Goal: Task Accomplishment & Management: Use online tool/utility

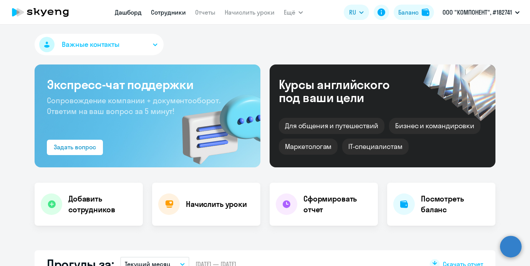
click at [174, 13] on link "Сотрудники" at bounding box center [168, 12] width 35 height 8
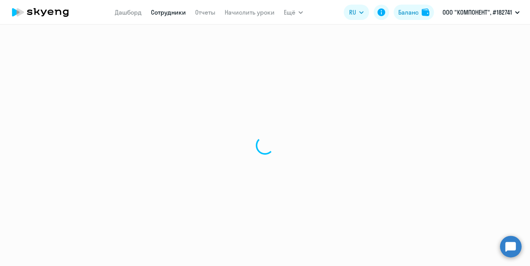
select select "30"
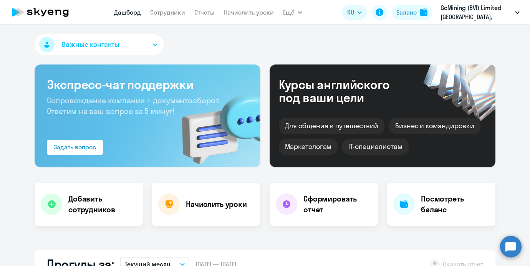
select select "30"
click at [242, 6] on nav "[PERSON_NAME] Отчеты Начислить уроки" at bounding box center [194, 12] width 160 height 15
click at [242, 8] on link "Начислить уроки" at bounding box center [249, 12] width 50 height 8
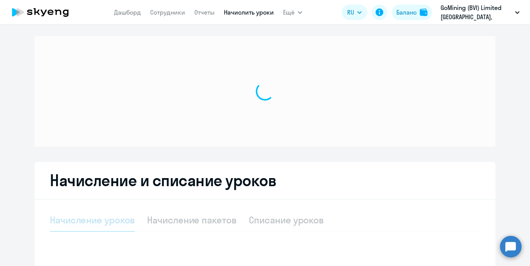
select select "10"
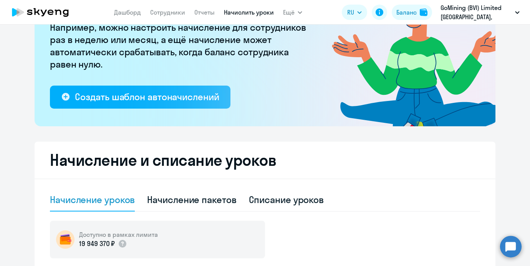
scroll to position [131, 0]
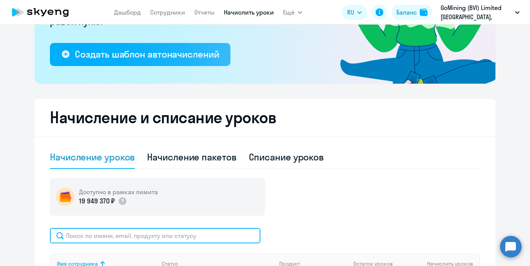
click at [135, 231] on input "text" at bounding box center [155, 235] width 210 height 15
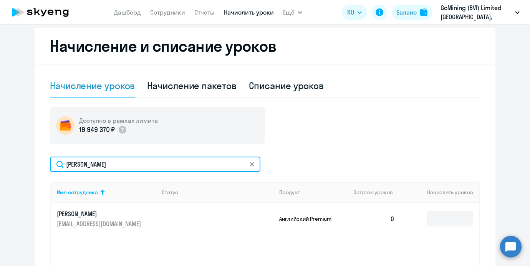
scroll to position [228, 0]
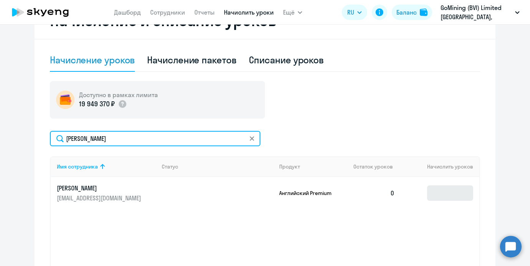
type input "[PERSON_NAME]"
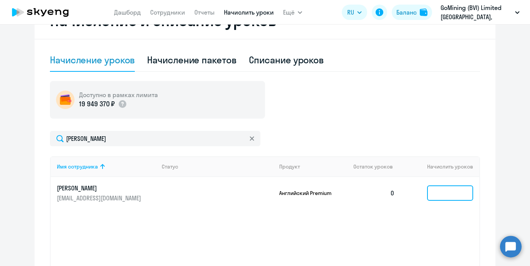
click at [437, 196] on input at bounding box center [450, 192] width 46 height 15
type input "2"
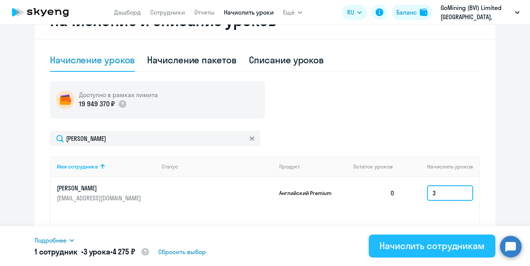
type input "3"
click at [400, 250] on div "Начислить сотрудникам" at bounding box center [431, 246] width 105 height 12
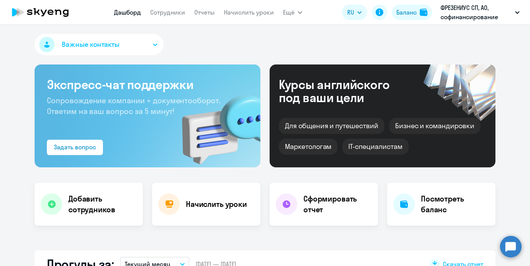
select select "30"
click at [175, 19] on nav "[PERSON_NAME] Отчеты Начислить уроки" at bounding box center [194, 12] width 160 height 15
click at [174, 17] on nav "[PERSON_NAME] Отчеты Начислить уроки" at bounding box center [194, 12] width 160 height 15
click at [174, 17] on app-menu-item-link "Сотрудники" at bounding box center [167, 13] width 35 height 10
click at [173, 13] on link "Сотрудники" at bounding box center [167, 12] width 35 height 8
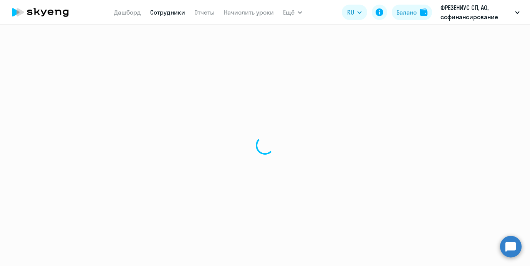
select select "30"
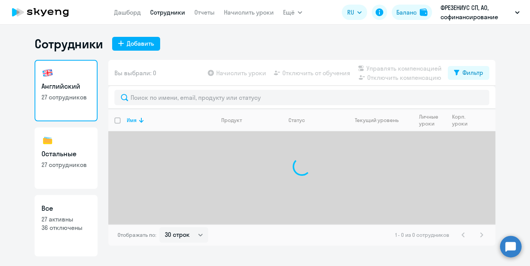
click at [71, 147] on link "Остальные 27 сотрудников" at bounding box center [66, 157] width 63 height 61
select select "30"
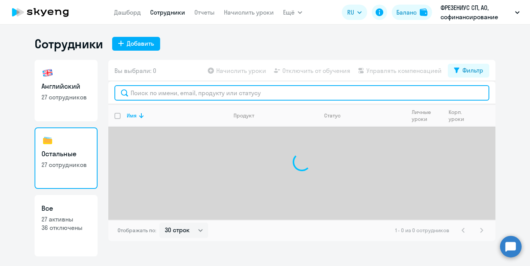
click at [174, 95] on input "text" at bounding box center [301, 92] width 375 height 15
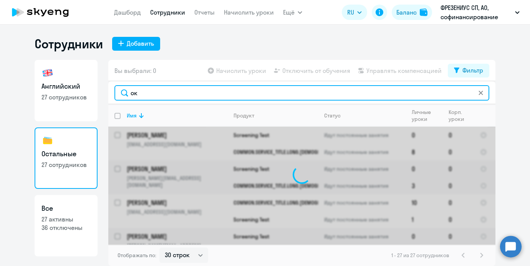
type input "о"
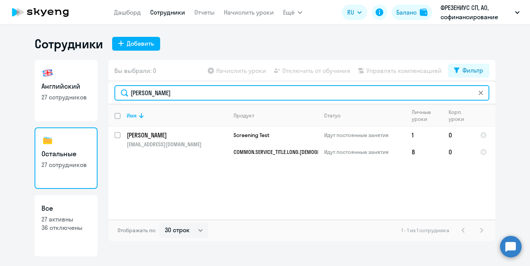
type input "денис"
